Goal: Download file/media

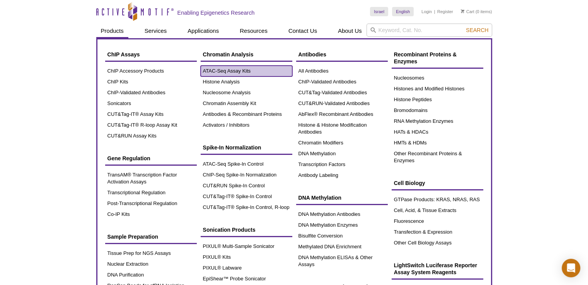
click at [242, 70] on link "ATAC-Seq Assay Kits" at bounding box center [247, 71] width 92 height 11
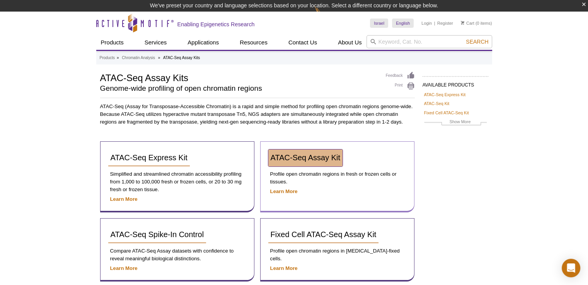
click at [301, 160] on span "ATAC-Seq Assay Kit" at bounding box center [306, 157] width 70 height 9
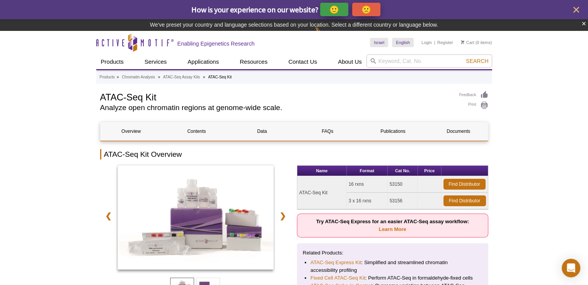
click at [457, 112] on div "Feedback Print ATAC-Seq Kit Analyze open chromatin regions at genome-wide scale." at bounding box center [294, 104] width 388 height 26
click at [459, 129] on link "Documents" at bounding box center [458, 131] width 61 height 19
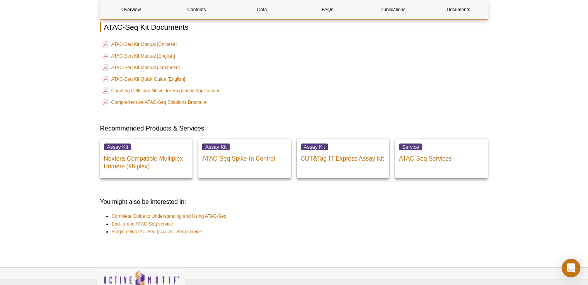
scroll to position [1827, 0]
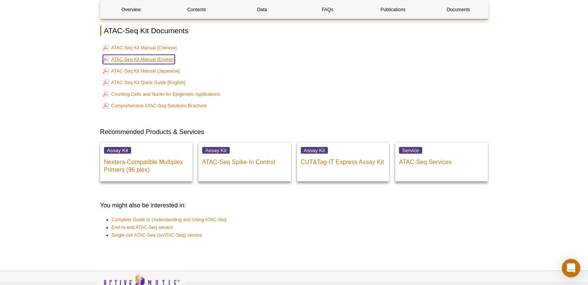
click at [147, 59] on link "ATAC-Seq Kit Manual [English]" at bounding box center [139, 59] width 72 height 9
